Goal: Task Accomplishment & Management: Complete application form

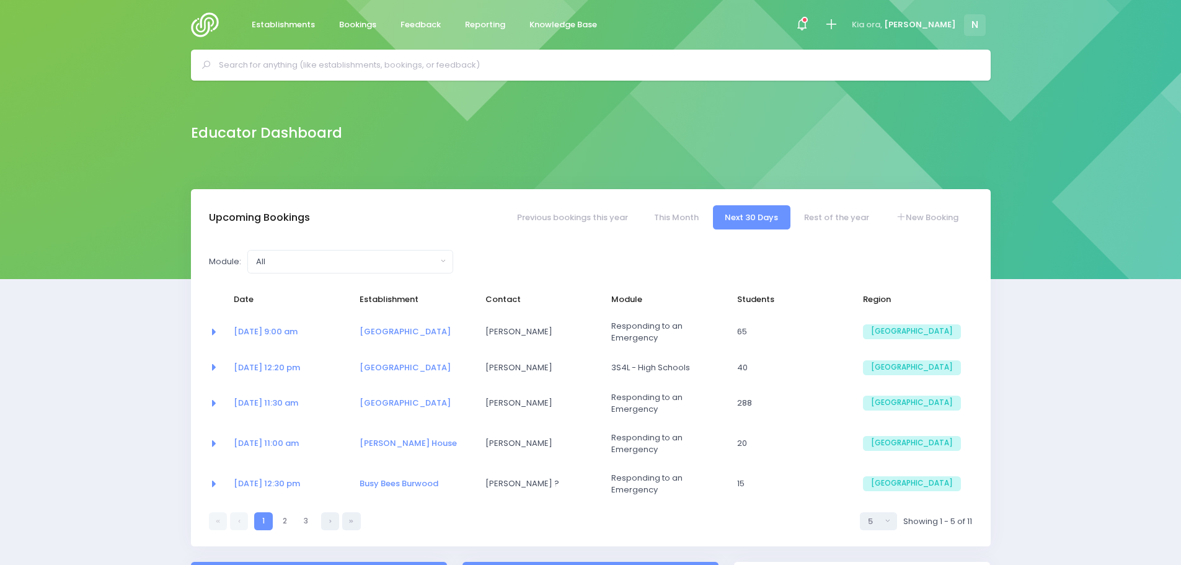
select select "5"
click at [918, 214] on link "New Booking" at bounding box center [927, 217] width 87 height 24
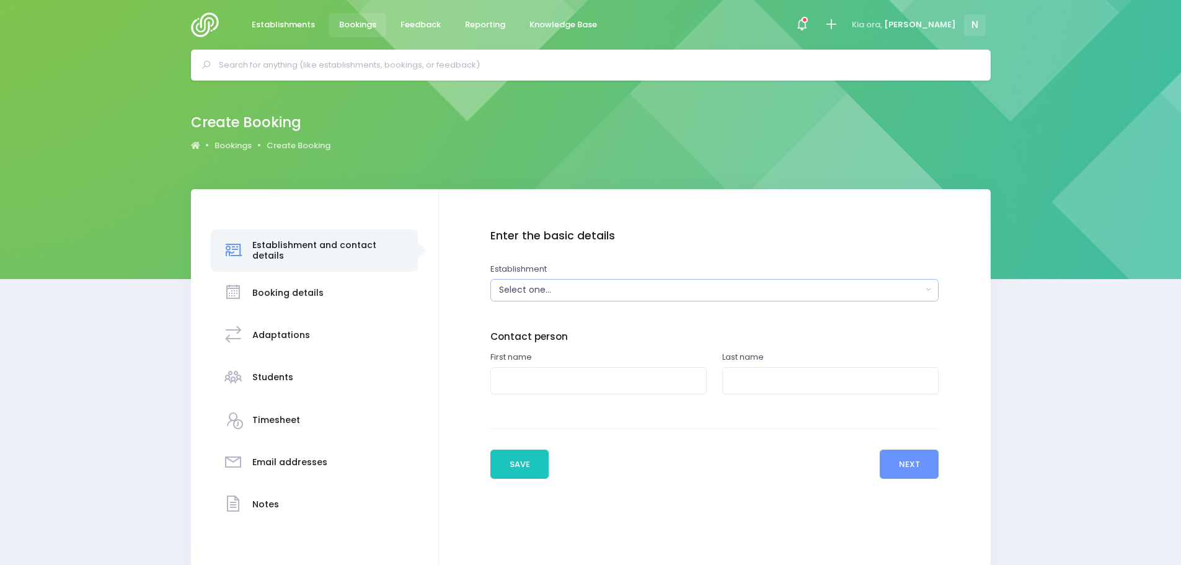
click at [511, 291] on div "Select one..." at bounding box center [710, 289] width 423 height 13
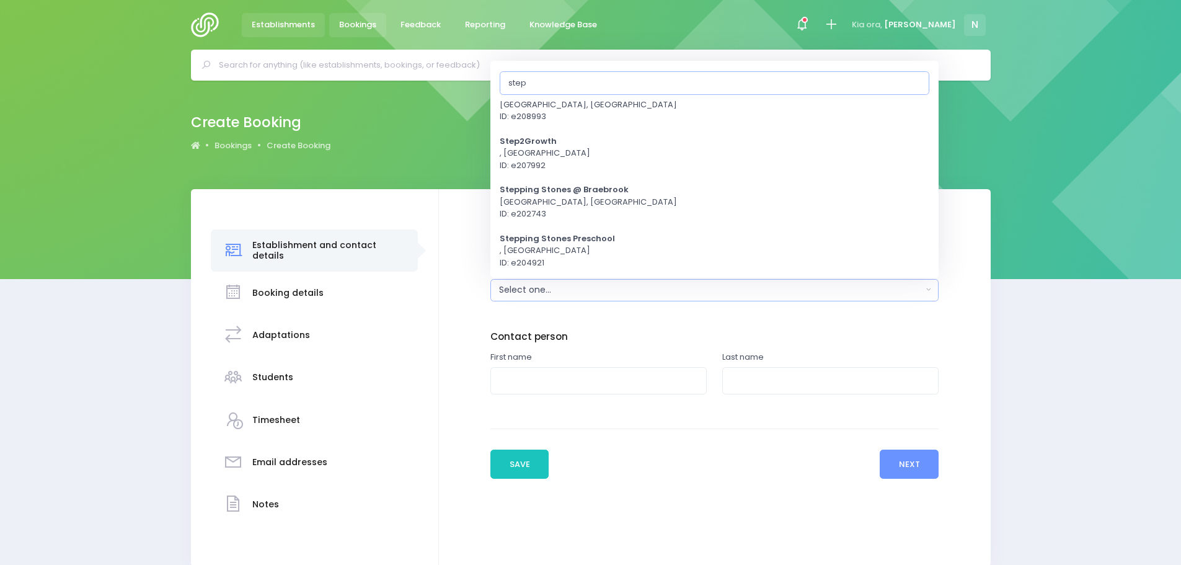
type input "step"
click at [297, 22] on span "Establishments" at bounding box center [283, 25] width 63 height 12
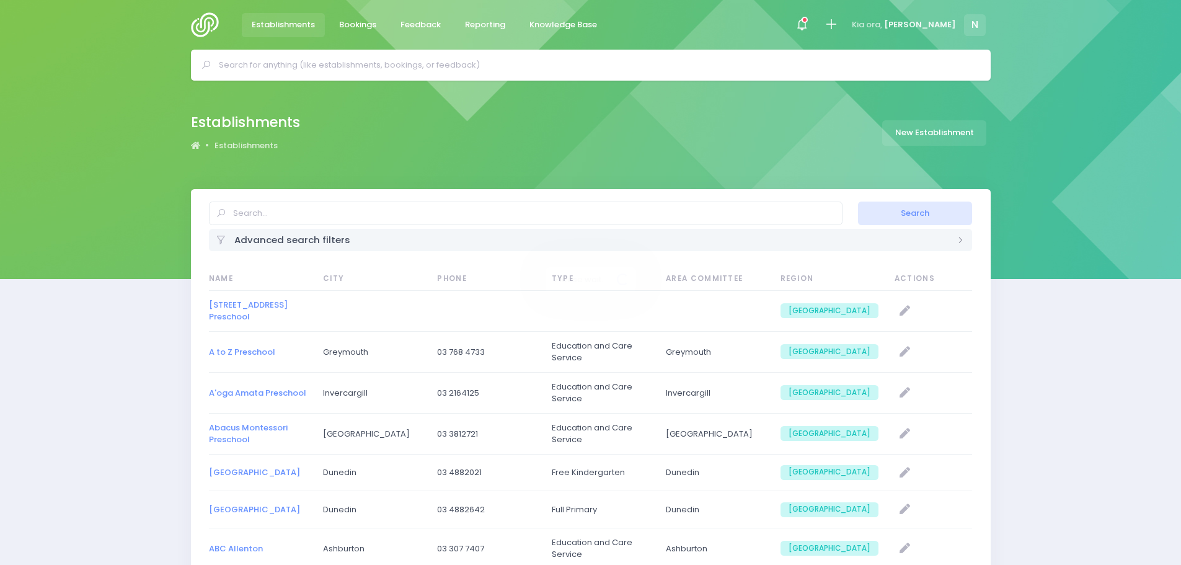
select select "20"
click at [918, 137] on link "New Establishment" at bounding box center [934, 132] width 104 height 25
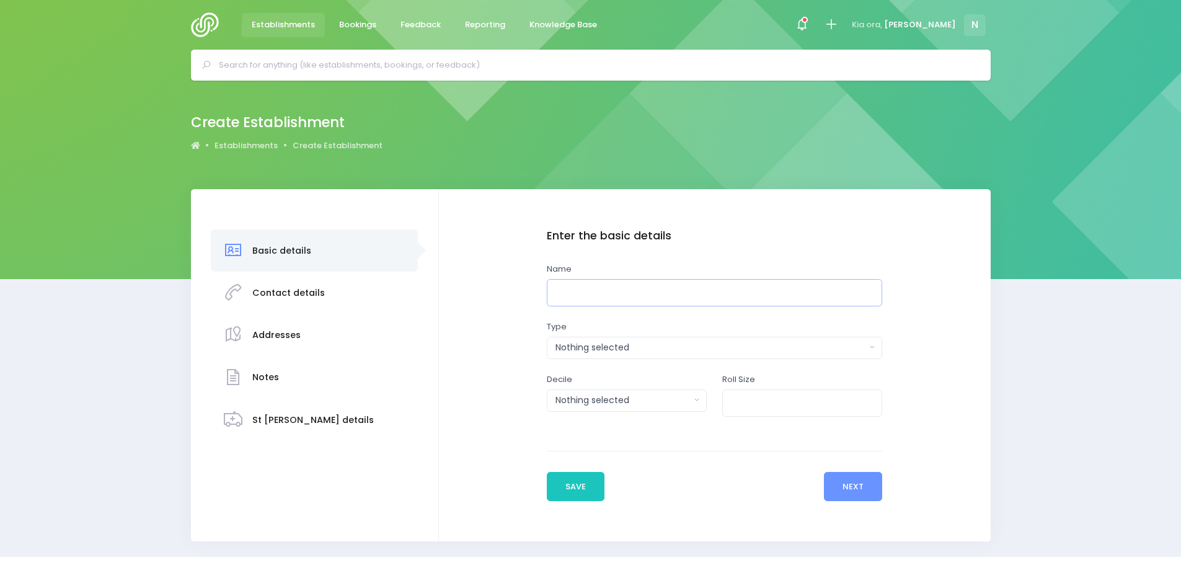
click at [643, 296] on input "text" at bounding box center [715, 293] width 336 height 28
type input "Step Ahead"
click at [295, 25] on span "Establishments" at bounding box center [283, 25] width 63 height 12
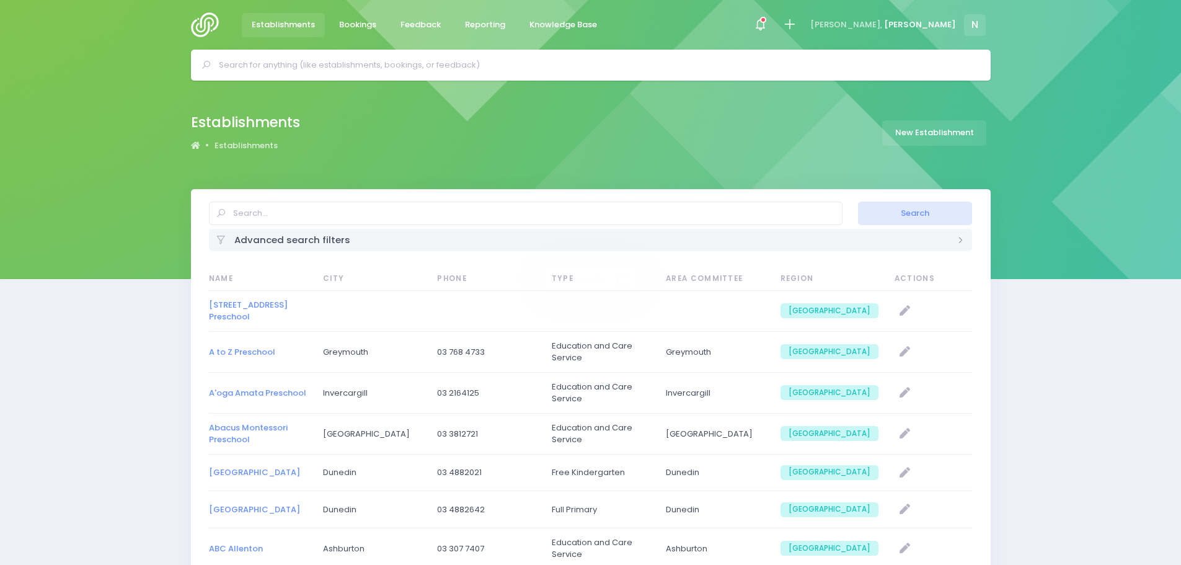
select select "20"
click at [273, 60] on input "text" at bounding box center [596, 65] width 755 height 19
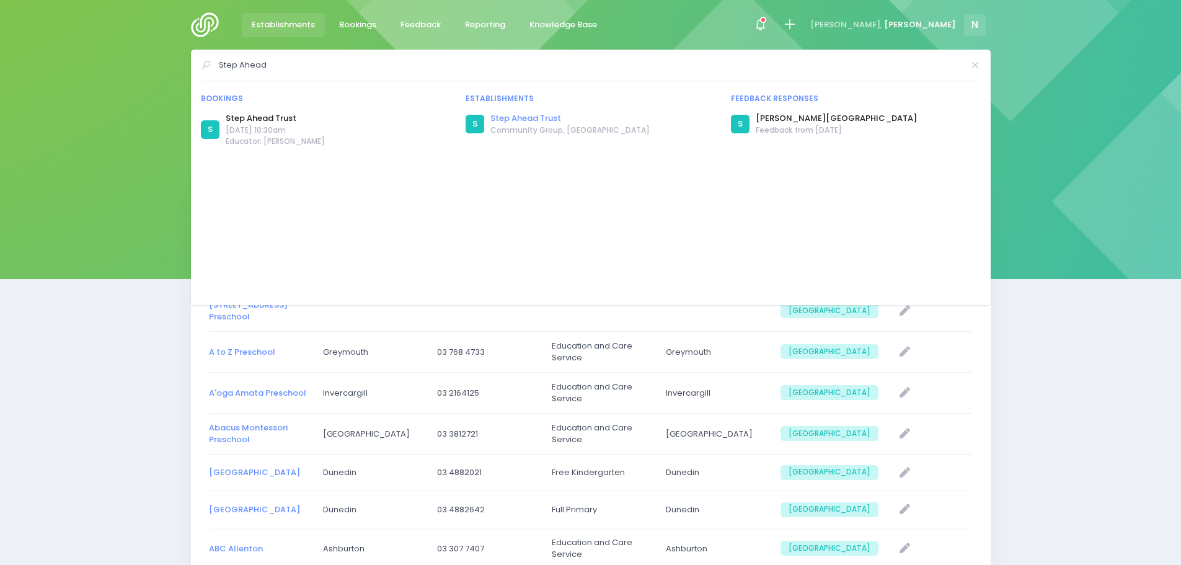
type input "Step Ahead"
click at [505, 120] on link "Step Ahead Trust" at bounding box center [569, 118] width 159 height 12
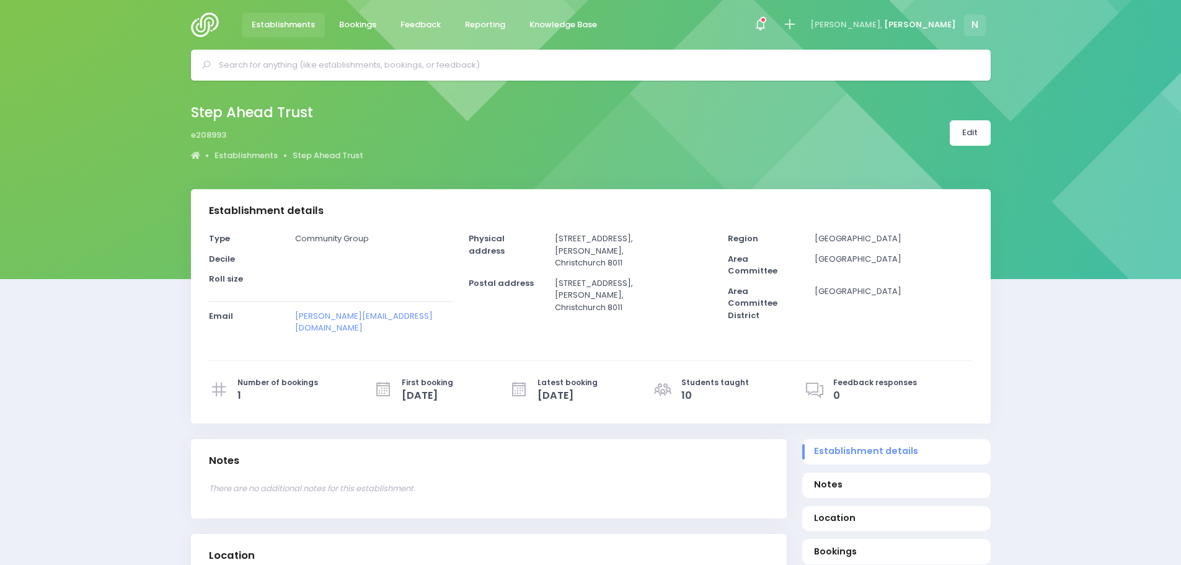
select select "5"
click at [350, 20] on span "Bookings" at bounding box center [357, 25] width 37 height 12
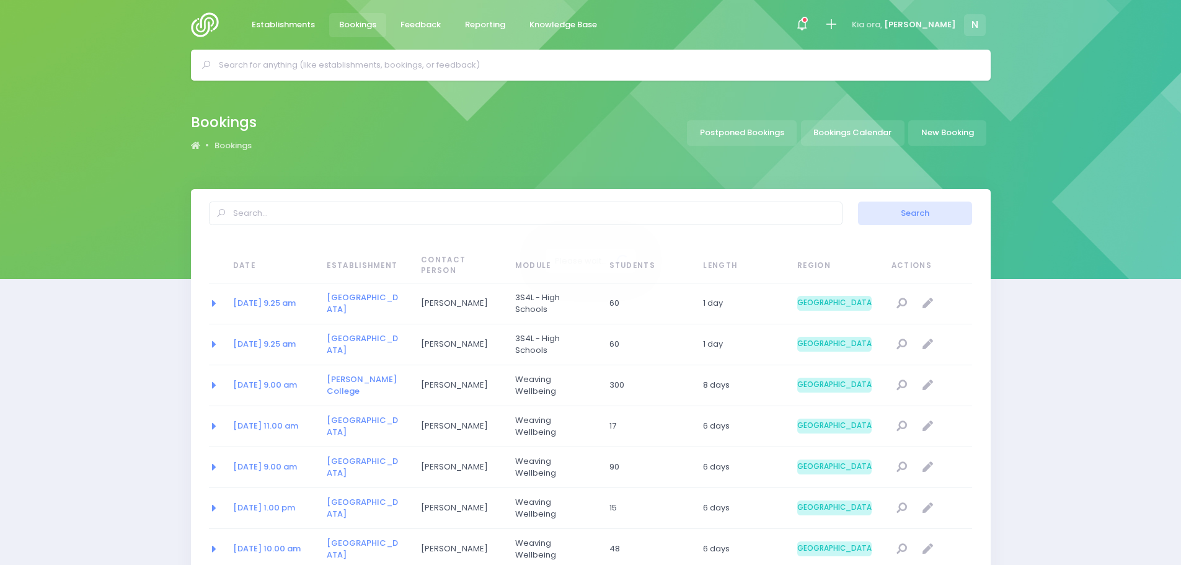
select select "20"
click at [946, 131] on link "New Booking" at bounding box center [947, 132] width 78 height 25
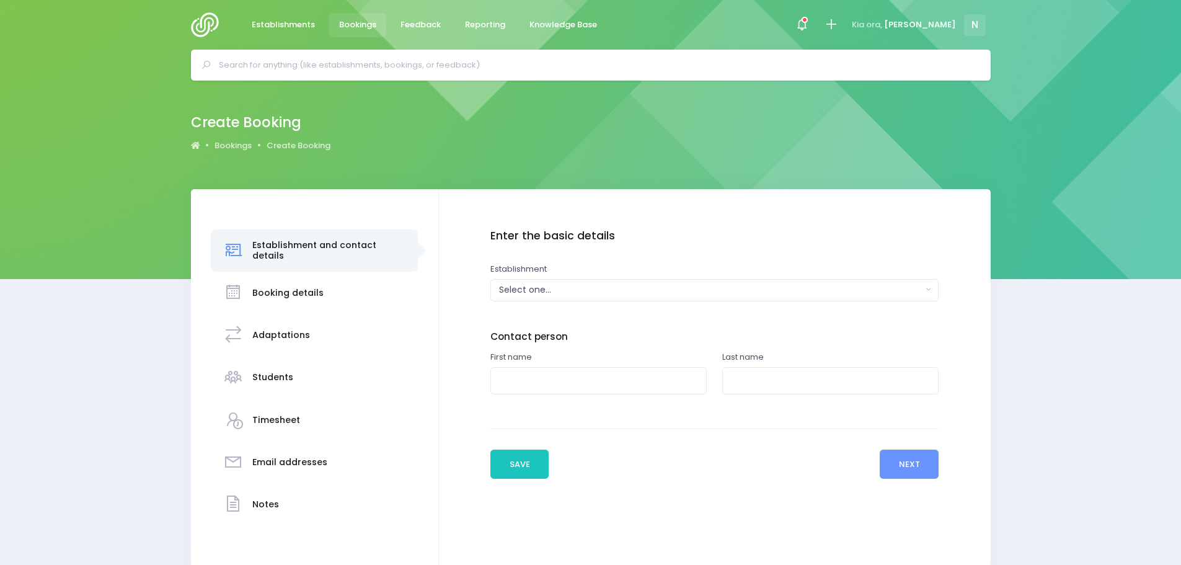
click at [547, 286] on div "Select one..." at bounding box center [710, 289] width 423 height 13
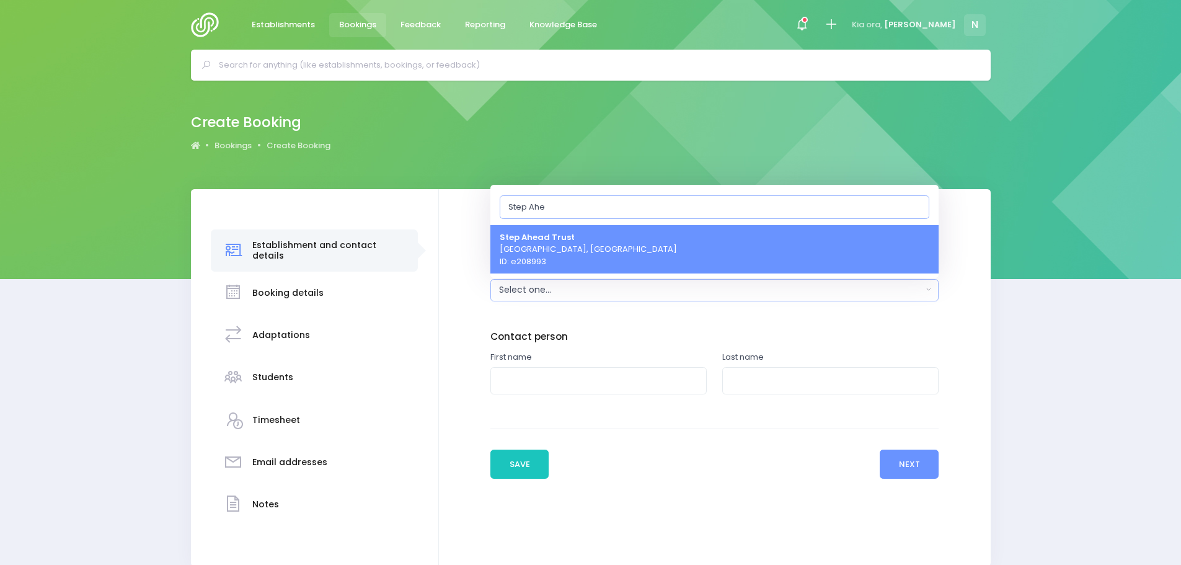
type input "Step Ahe"
click at [564, 254] on span "Step Ahead Trust Christchurch, South Island Region ID: e208993" at bounding box center [588, 249] width 177 height 37
select select "208993"
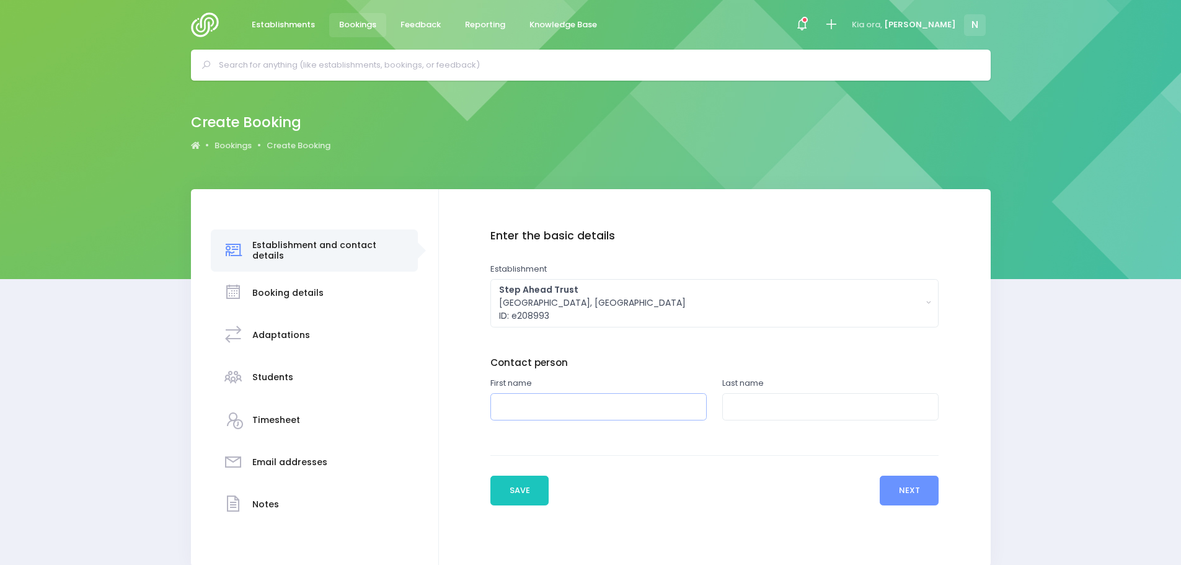
click at [545, 399] on input "text" at bounding box center [598, 407] width 216 height 28
type input "Tom"
type input "Pears"
click at [903, 492] on button "Next" at bounding box center [909, 491] width 59 height 30
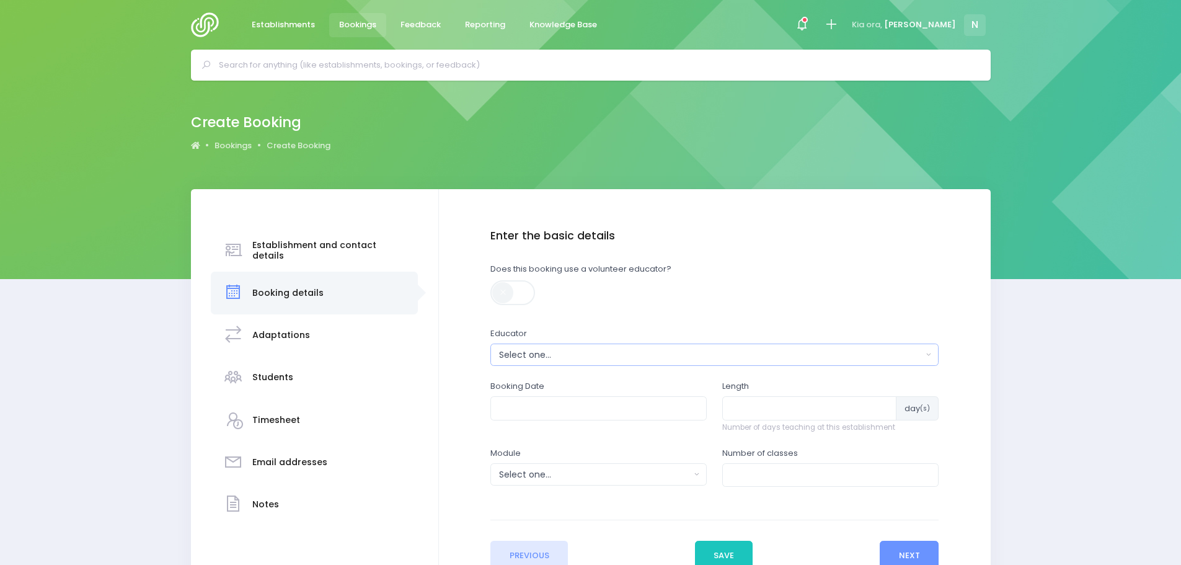
click at [523, 357] on div "Select one..." at bounding box center [710, 354] width 423 height 13
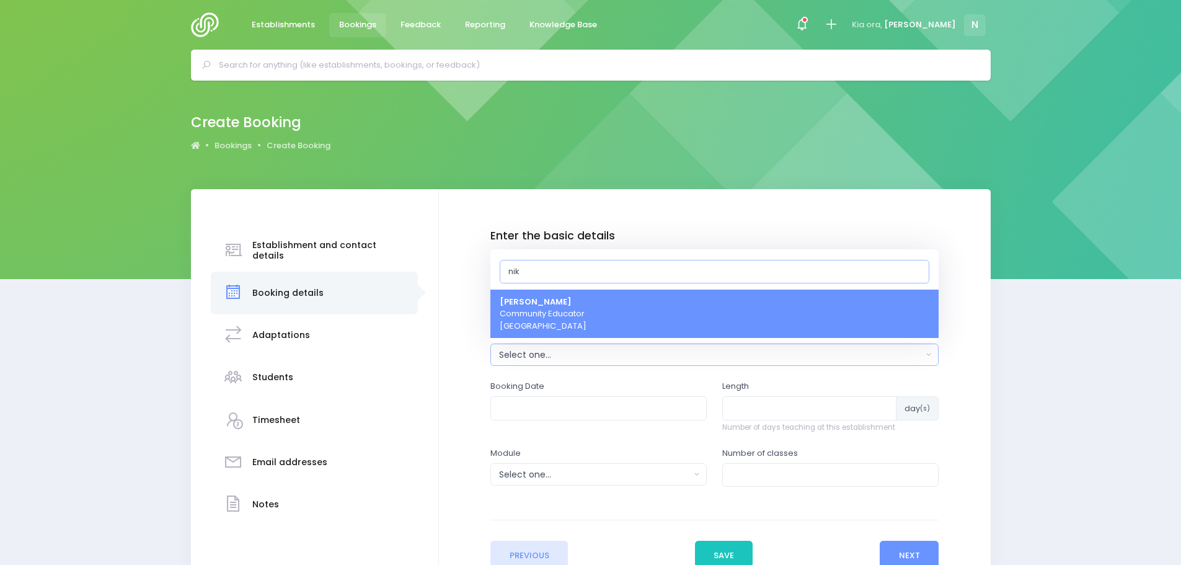
type input "nik"
click at [544, 320] on span "Nikki McLauchlan Community Educator South Island Region" at bounding box center [543, 314] width 87 height 37
select select "499387"
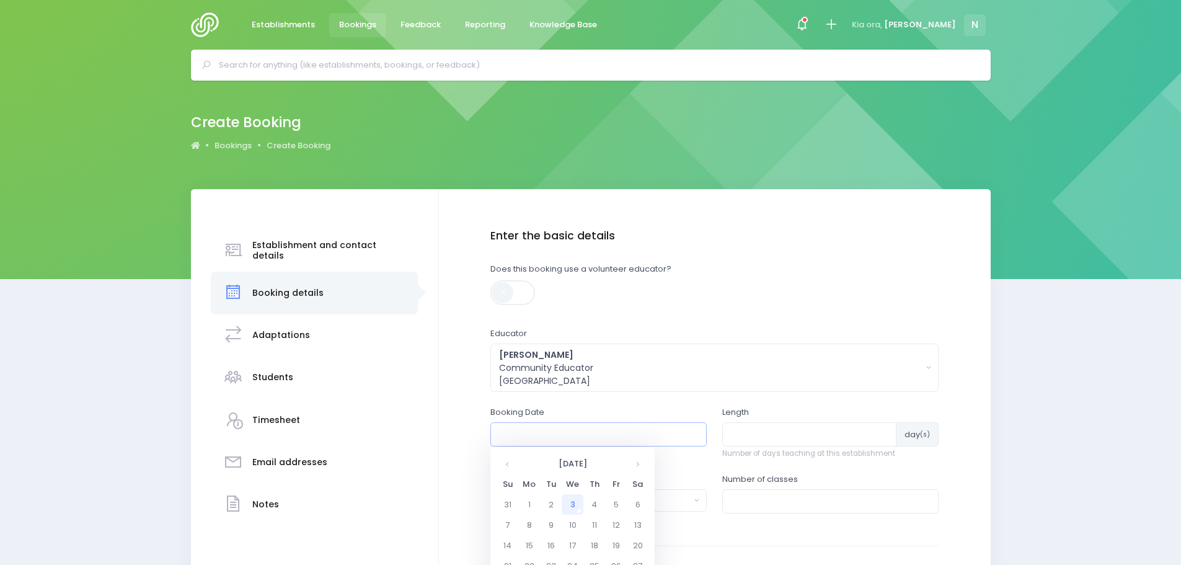
click at [535, 433] on input "text" at bounding box center [598, 434] width 216 height 24
click at [538, 458] on th "September 2025" at bounding box center [572, 463] width 109 height 20
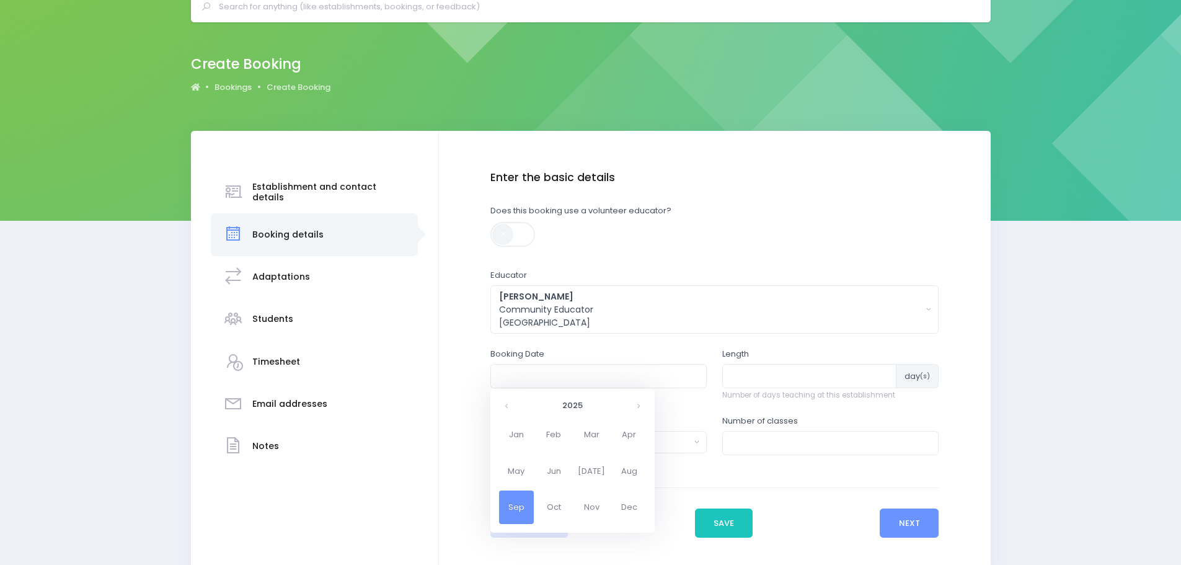
scroll to position [124, 0]
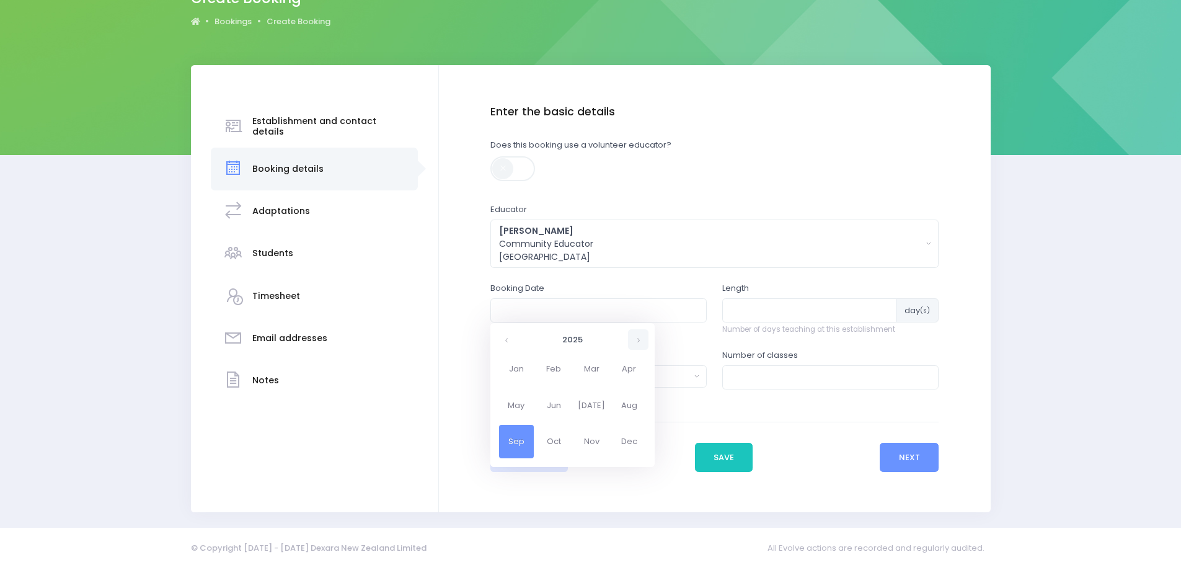
click at [636, 337] on th at bounding box center [638, 339] width 20 height 20
click at [590, 370] on span "Mar" at bounding box center [591, 368] width 35 height 33
click at [598, 440] on td "19" at bounding box center [594, 442] width 22 height 20
click at [614, 399] on span "10" at bounding box center [610, 398] width 22 height 16
click at [522, 374] on span "10:00" at bounding box center [516, 379] width 35 height 16
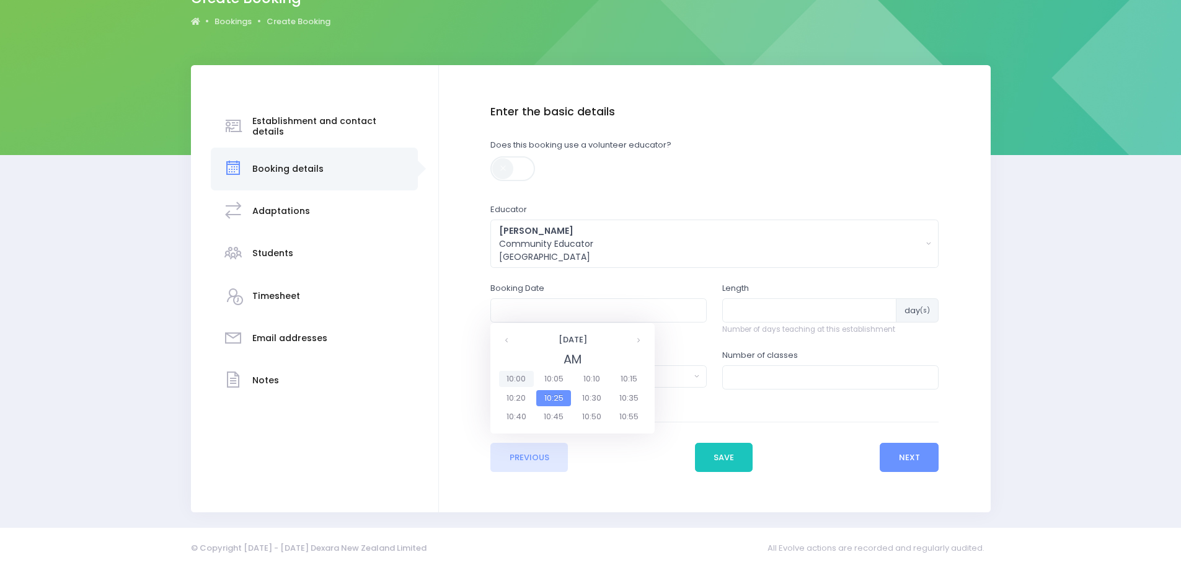
type input "19/03/2026 10:00 AM"
type input "1"
click at [884, 304] on input "1" at bounding box center [809, 310] width 174 height 24
click at [694, 375] on button "Select one..." at bounding box center [598, 376] width 216 height 22
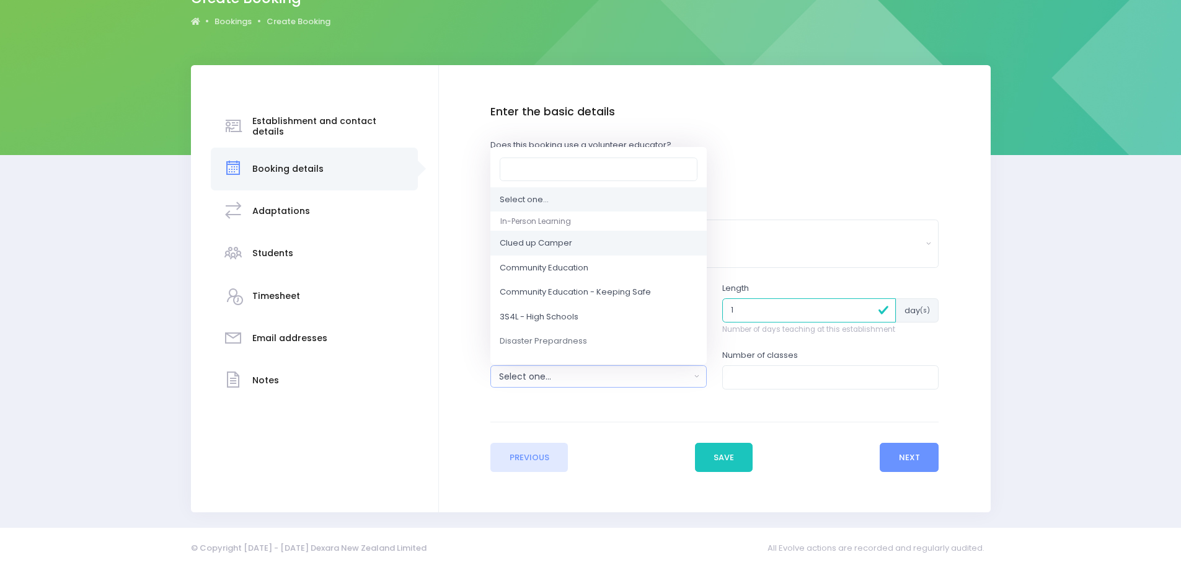
click at [542, 242] on span "Clued up Camper" at bounding box center [536, 243] width 73 height 12
select select "Clued up Camper"
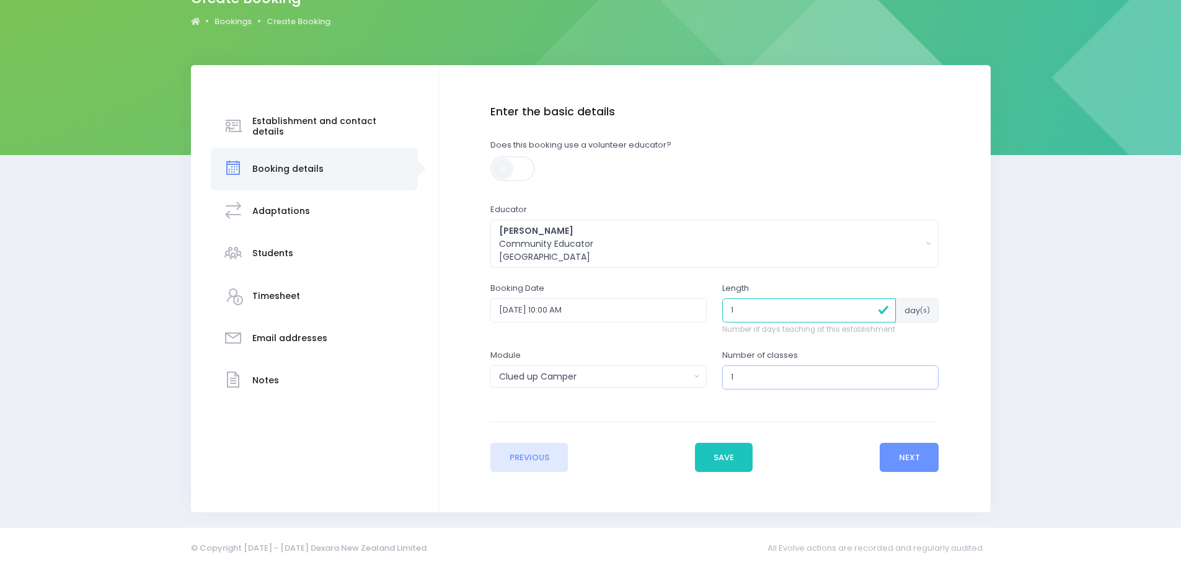
type input "1"
click at [926, 374] on input "1" at bounding box center [830, 377] width 216 height 24
click at [908, 454] on button "Next" at bounding box center [909, 458] width 59 height 30
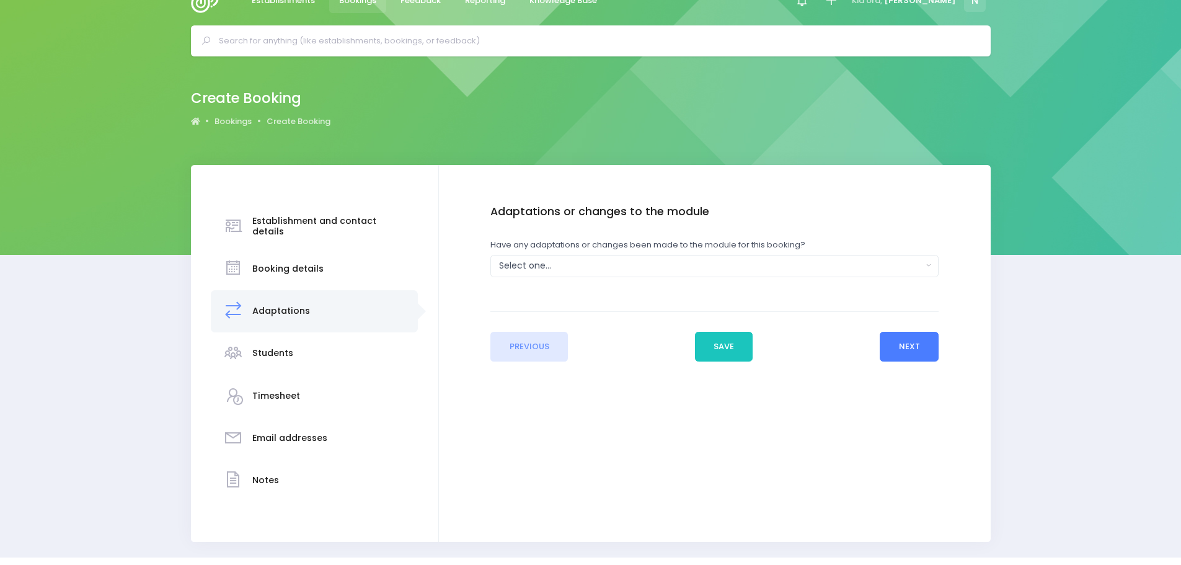
scroll to position [0, 0]
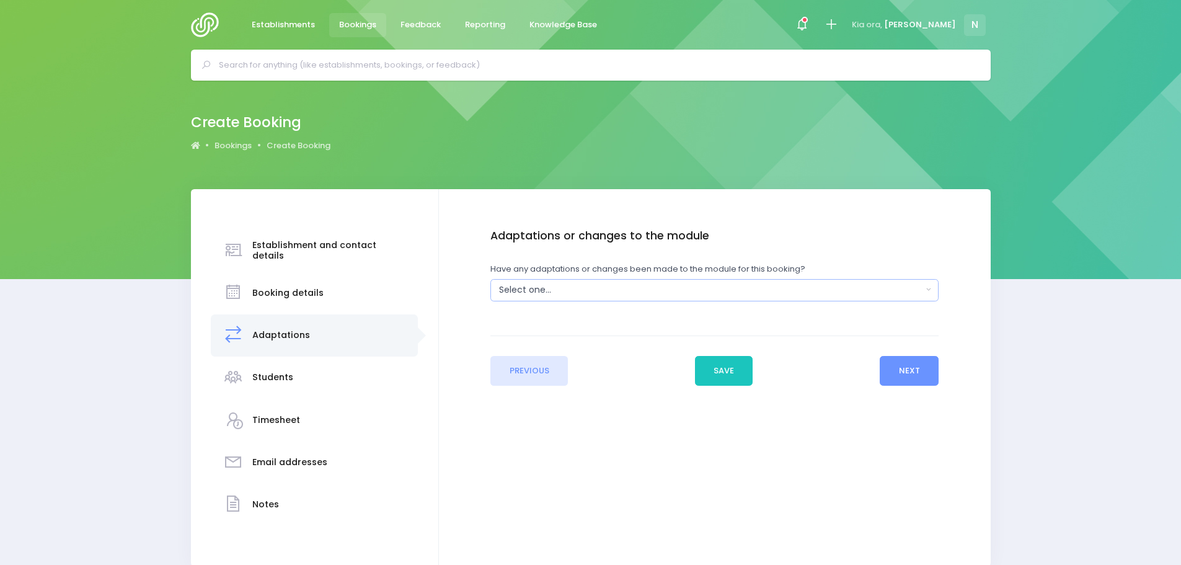
click at [507, 285] on div "Select one..." at bounding box center [710, 289] width 423 height 13
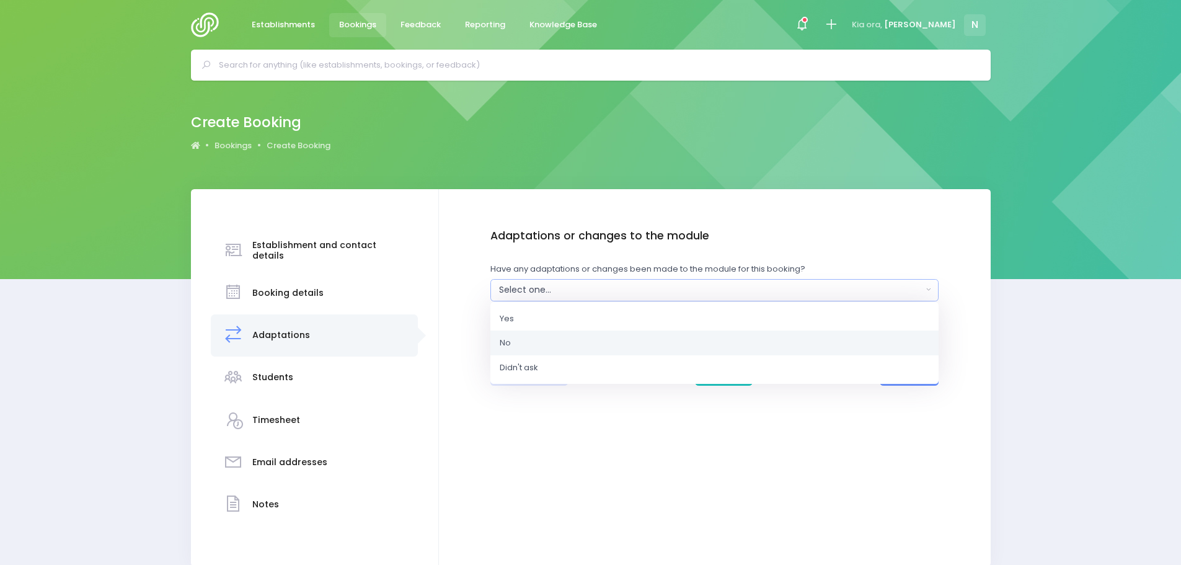
click at [526, 343] on link "No" at bounding box center [714, 342] width 448 height 25
select select "No"
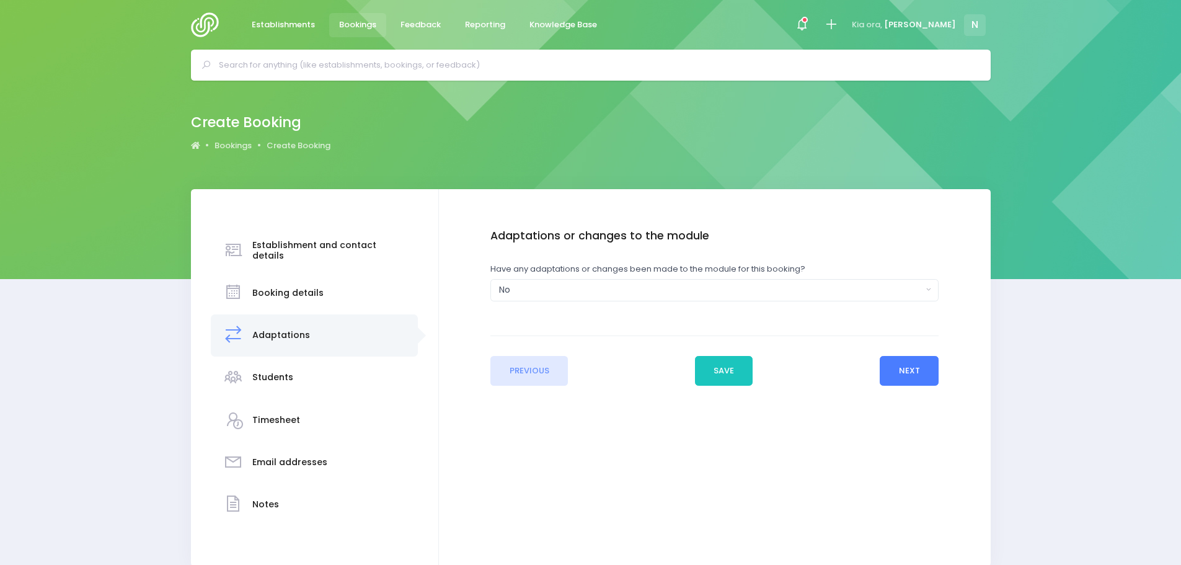
click at [895, 365] on button "Next" at bounding box center [909, 371] width 59 height 30
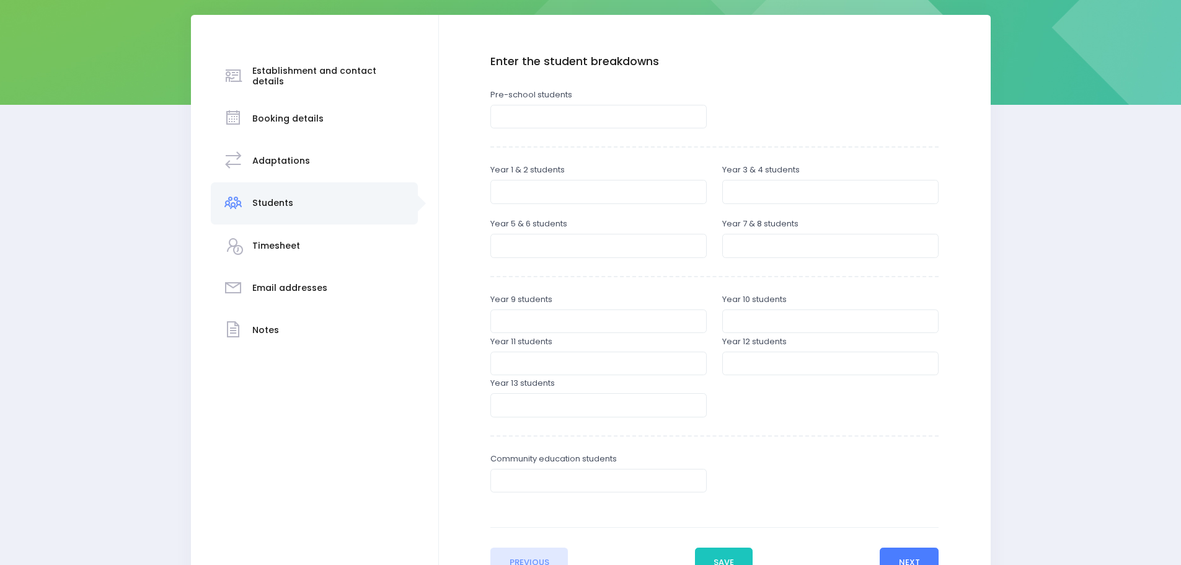
scroll to position [186, 0]
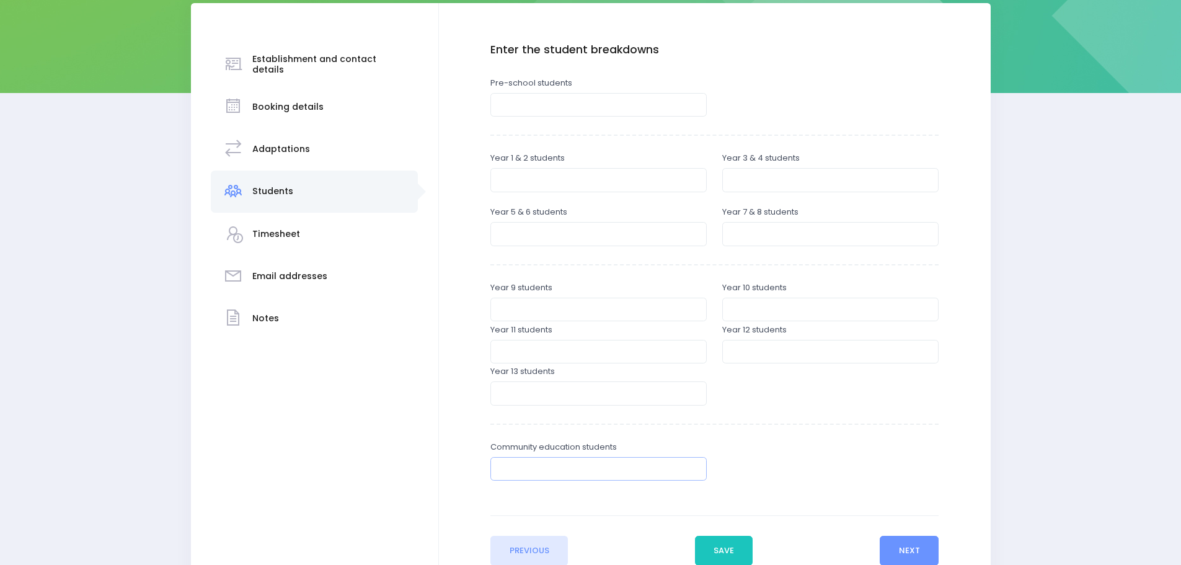
click at [567, 466] on input "number" at bounding box center [598, 469] width 216 height 24
type input "12"
click at [908, 541] on button "Next" at bounding box center [909, 551] width 59 height 30
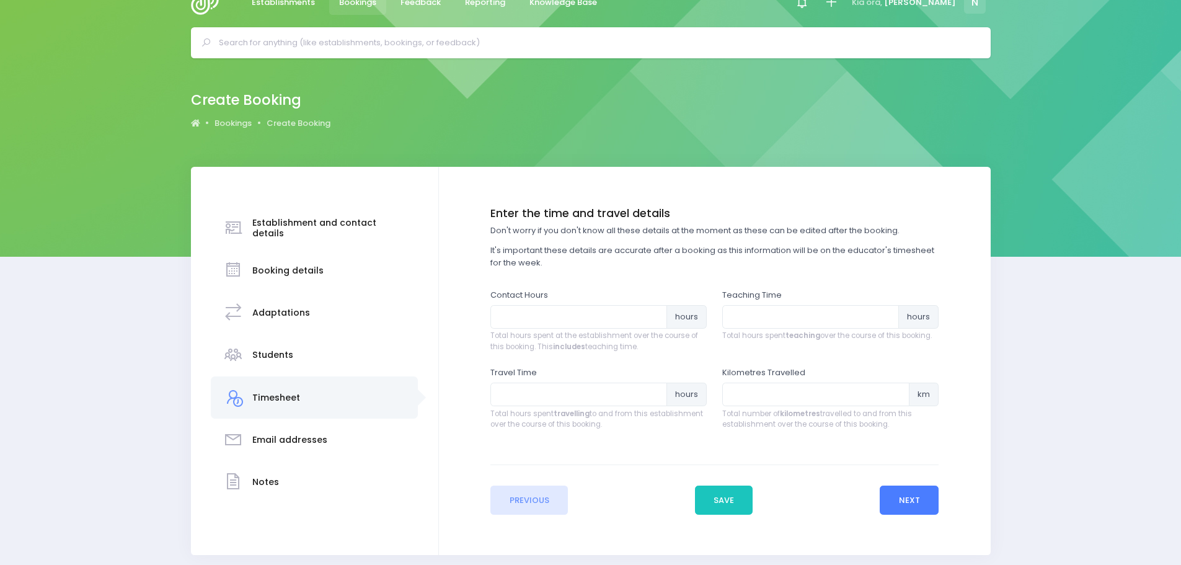
scroll to position [0, 0]
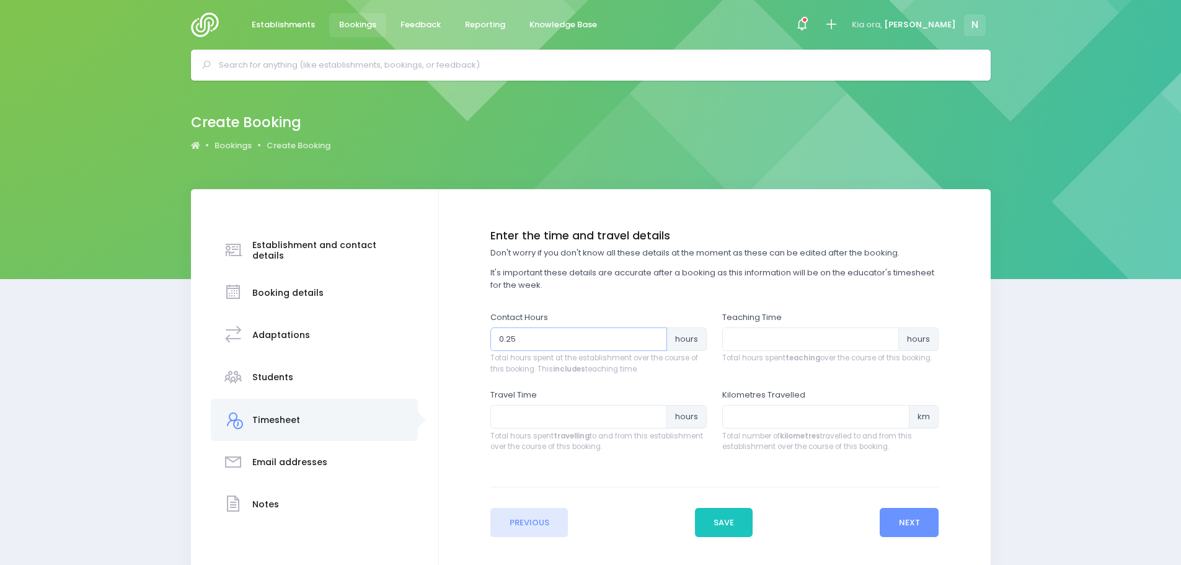
click at [652, 335] on input "0.25" at bounding box center [578, 339] width 177 height 24
click at [652, 335] on input "0.5" at bounding box center [578, 339] width 177 height 24
click at [652, 335] on input "0.75" at bounding box center [578, 339] width 177 height 24
click at [652, 335] on input "1" at bounding box center [578, 339] width 177 height 24
click at [652, 335] on input "1.25" at bounding box center [578, 339] width 177 height 24
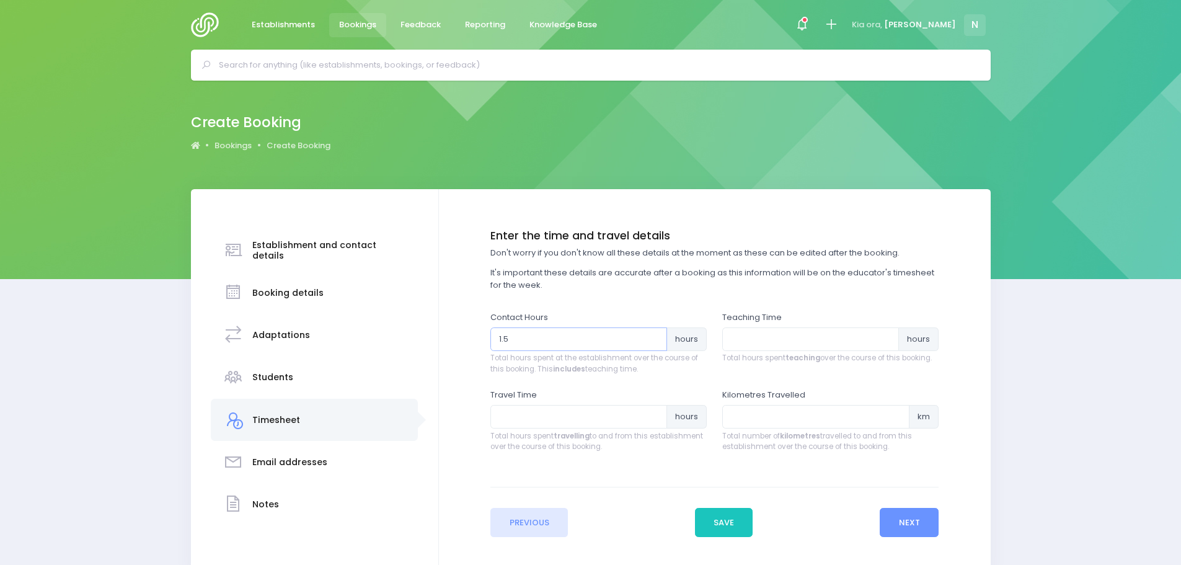
click at [652, 335] on input "1.5" at bounding box center [578, 339] width 177 height 24
type input "1.75"
click at [652, 335] on input "1.75" at bounding box center [578, 339] width 177 height 24
click at [885, 333] on input "0.25" at bounding box center [810, 339] width 177 height 24
click at [885, 333] on input "0.5" at bounding box center [810, 339] width 177 height 24
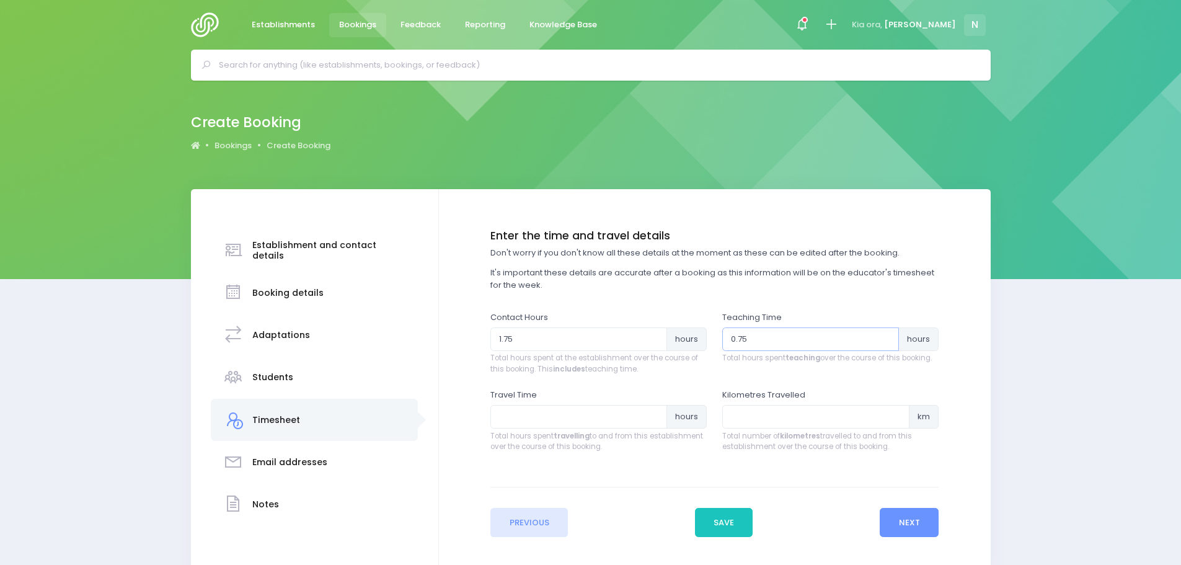
click at [885, 333] on input "0.75" at bounding box center [810, 339] width 177 height 24
click at [885, 333] on input "1" at bounding box center [810, 339] width 177 height 24
click at [885, 333] on input "1.25" at bounding box center [810, 339] width 177 height 24
type input "1.5"
click at [885, 333] on input "1.5" at bounding box center [810, 339] width 177 height 24
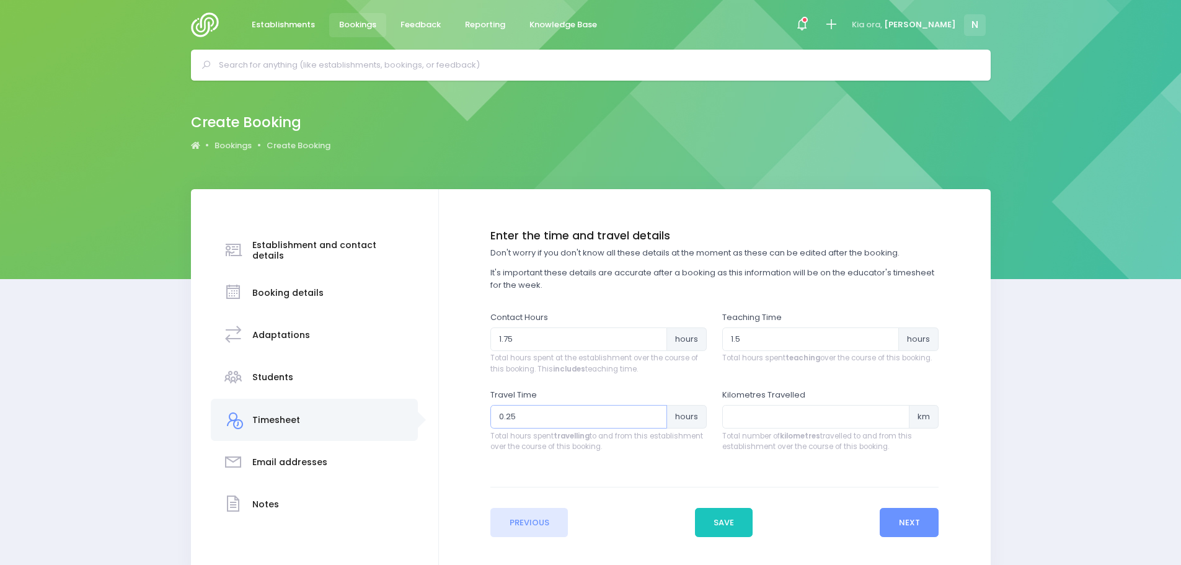
click at [652, 411] on input "0.25" at bounding box center [578, 417] width 177 height 24
type input "0.5"
click at [652, 411] on input "0.5" at bounding box center [578, 417] width 177 height 24
drag, startPoint x: 903, startPoint y: 528, endPoint x: 909, endPoint y: 502, distance: 26.8
click at [903, 528] on button "Next" at bounding box center [909, 523] width 59 height 30
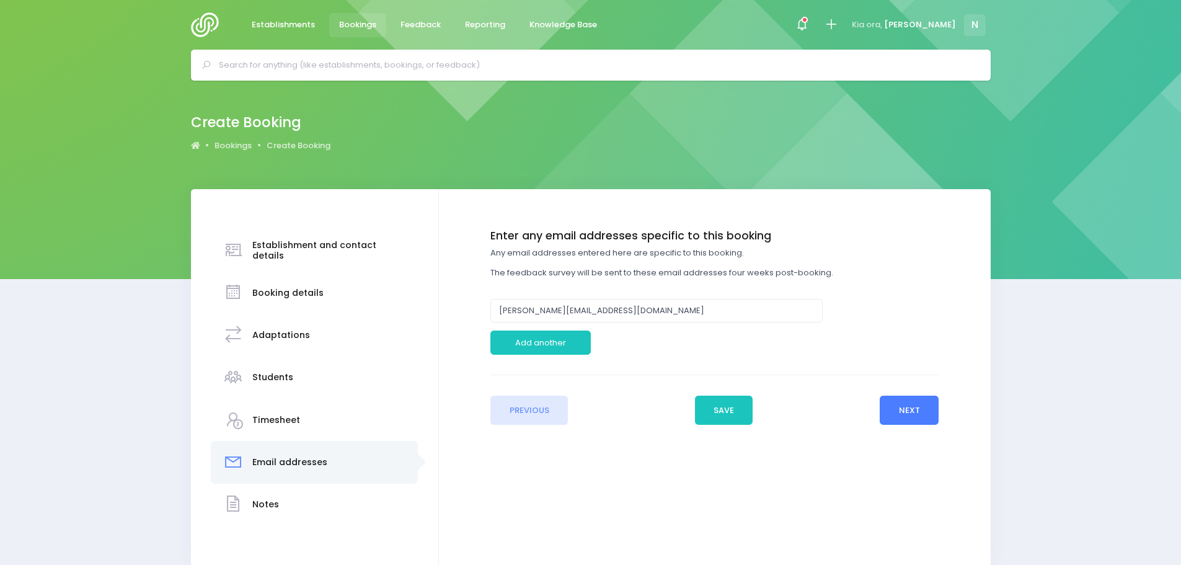
click at [905, 419] on button "Next" at bounding box center [909, 411] width 59 height 30
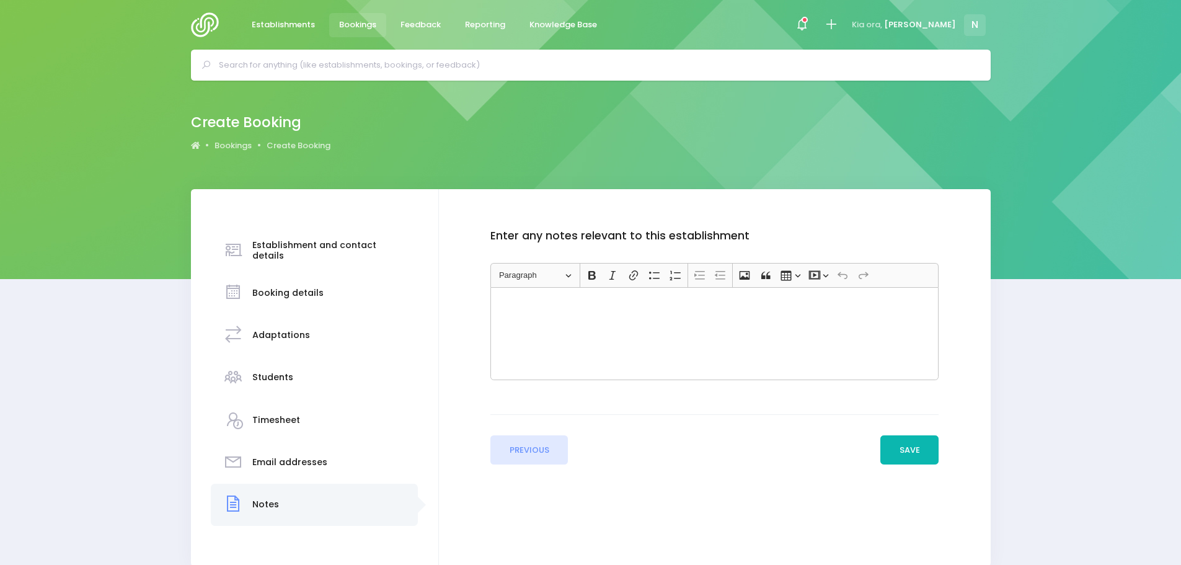
click at [902, 450] on button "Save" at bounding box center [909, 450] width 58 height 30
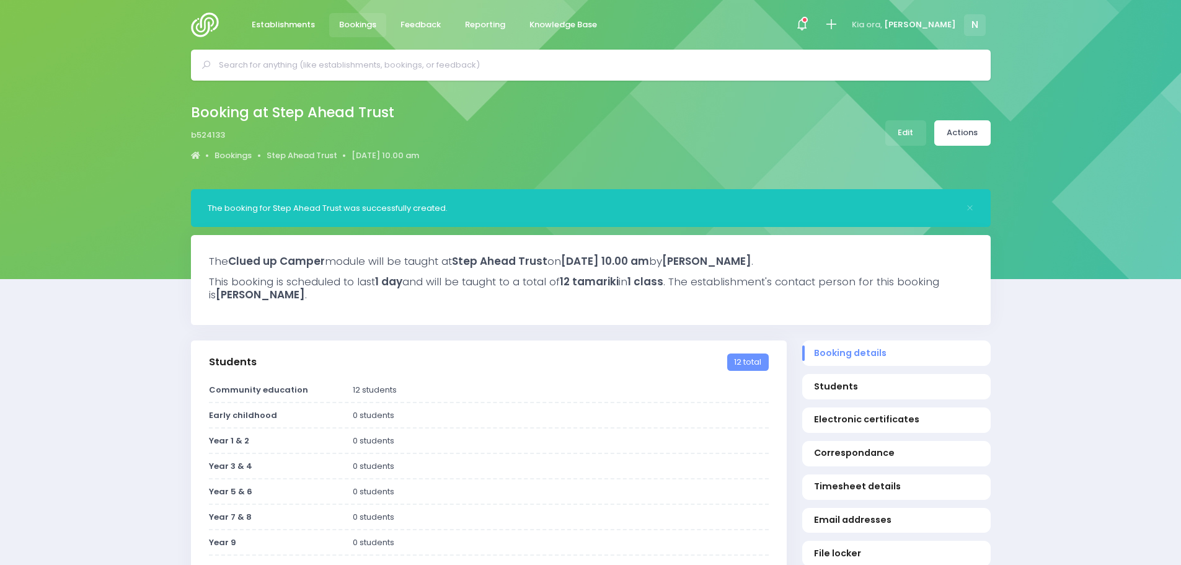
select select "5"
click at [968, 137] on link "Actions" at bounding box center [962, 132] width 56 height 25
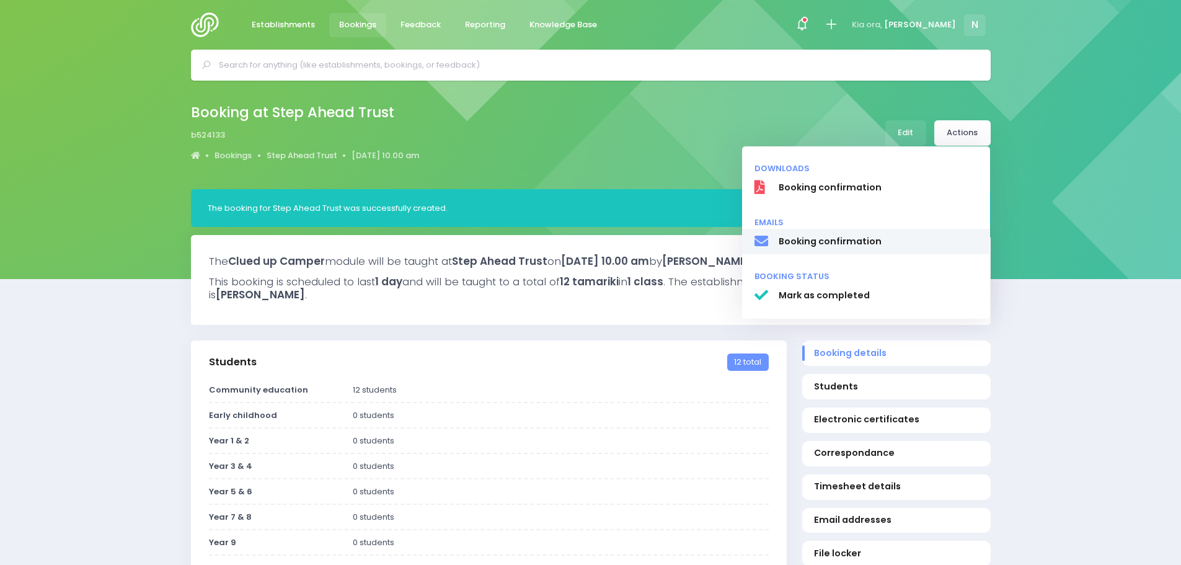
click at [866, 236] on span "Booking confirmation" at bounding box center [878, 241] width 200 height 13
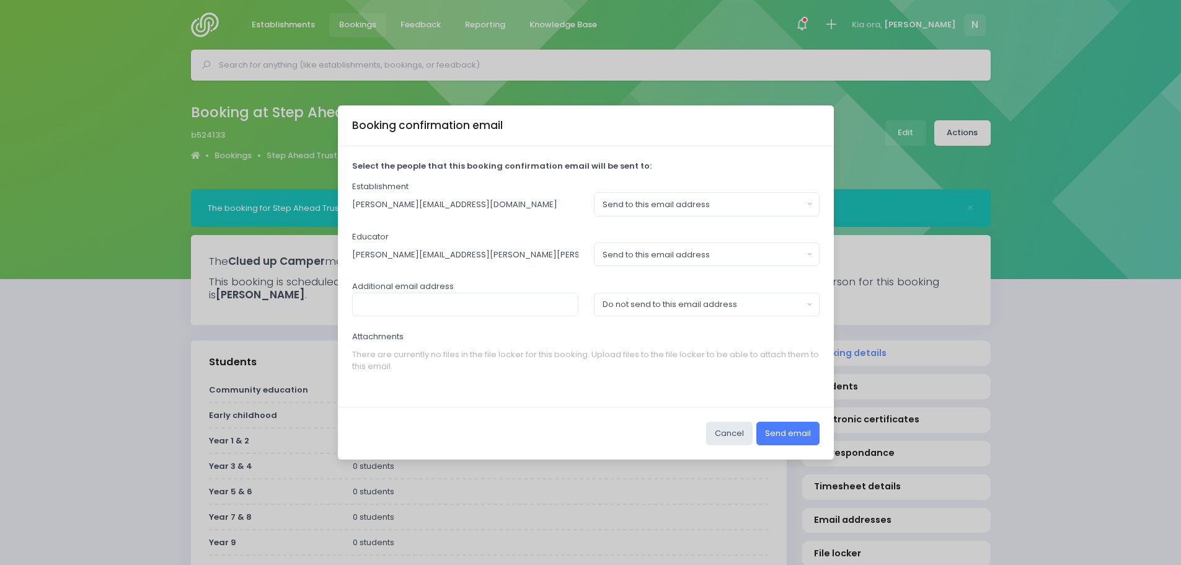
click at [781, 432] on button "Send email" at bounding box center [787, 434] width 63 height 24
